Goal: Obtain resource: Download file/media

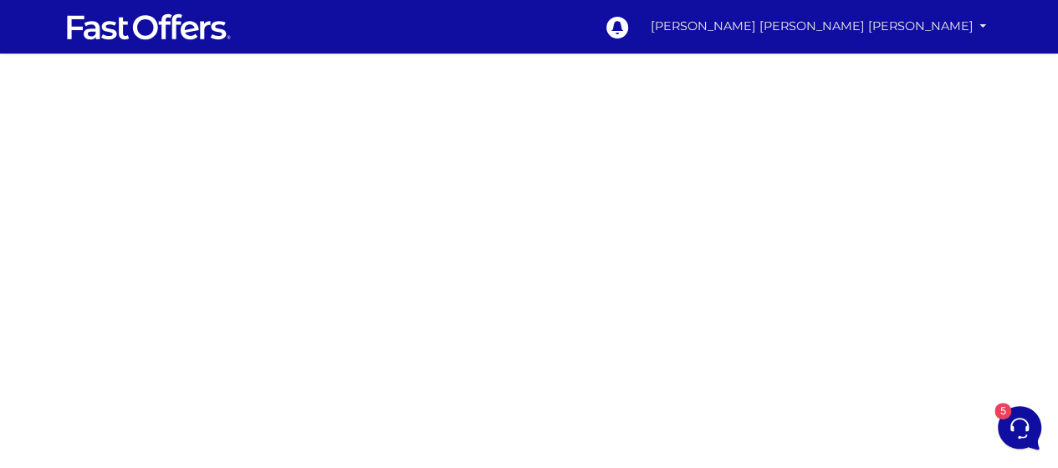
click at [973, 34] on link "[PERSON_NAME] [PERSON_NAME] [PERSON_NAME]" at bounding box center [819, 26] width 350 height 33
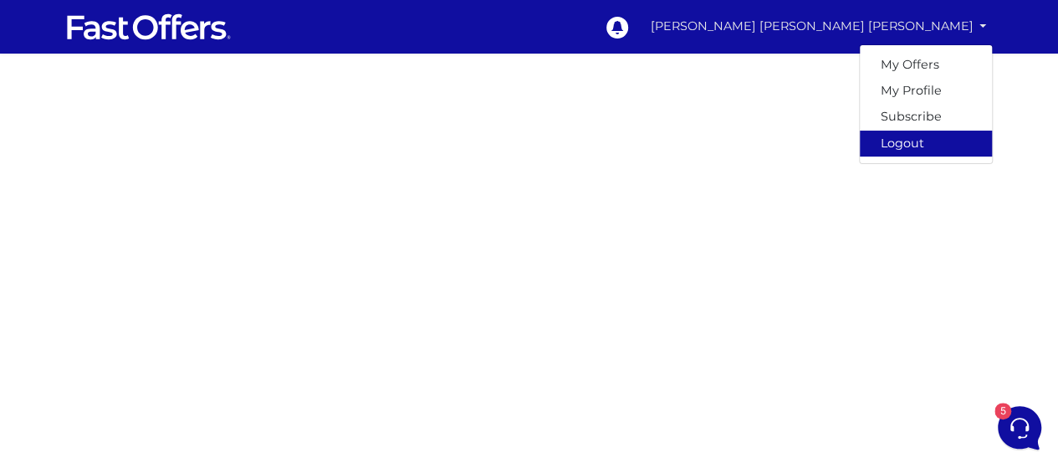
click at [911, 145] on link "Logout" at bounding box center [926, 143] width 132 height 26
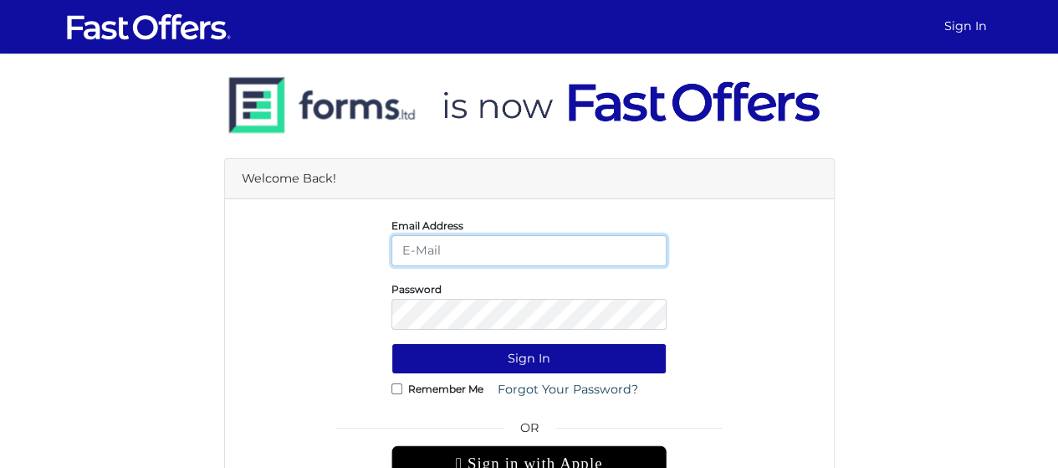
type input "[EMAIL_ADDRESS][DOMAIN_NAME]"
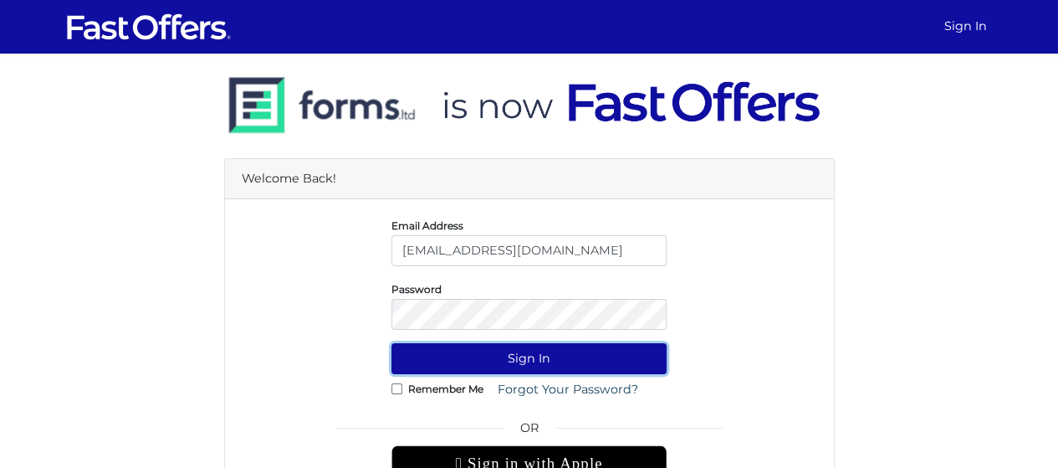
click at [547, 354] on button "Sign In" at bounding box center [528, 358] width 275 height 31
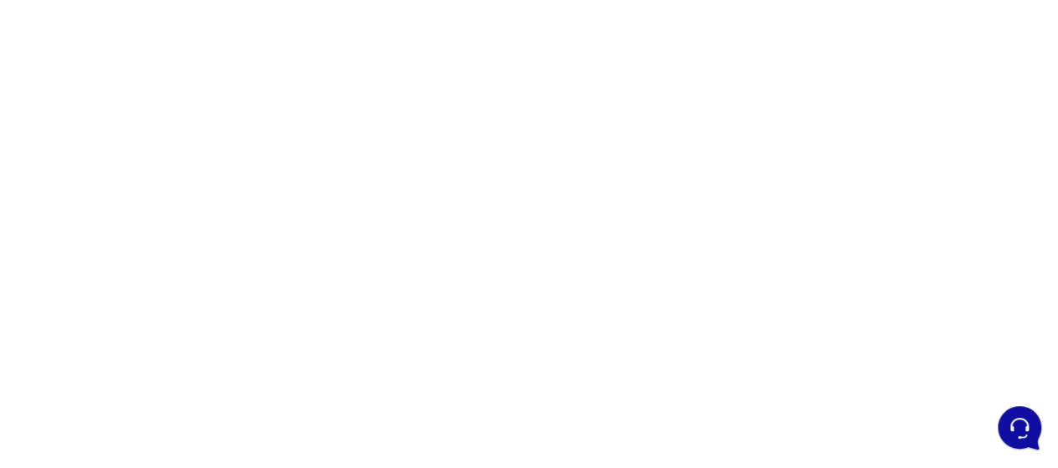
scroll to position [324, 0]
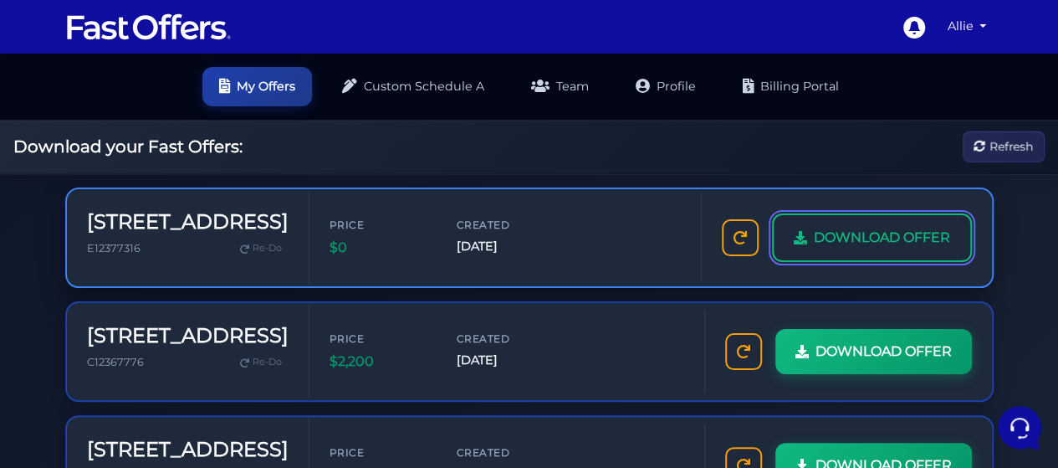
click at [875, 238] on span "DOWNLOAD OFFER" at bounding box center [882, 238] width 136 height 22
